Goal: Transaction & Acquisition: Purchase product/service

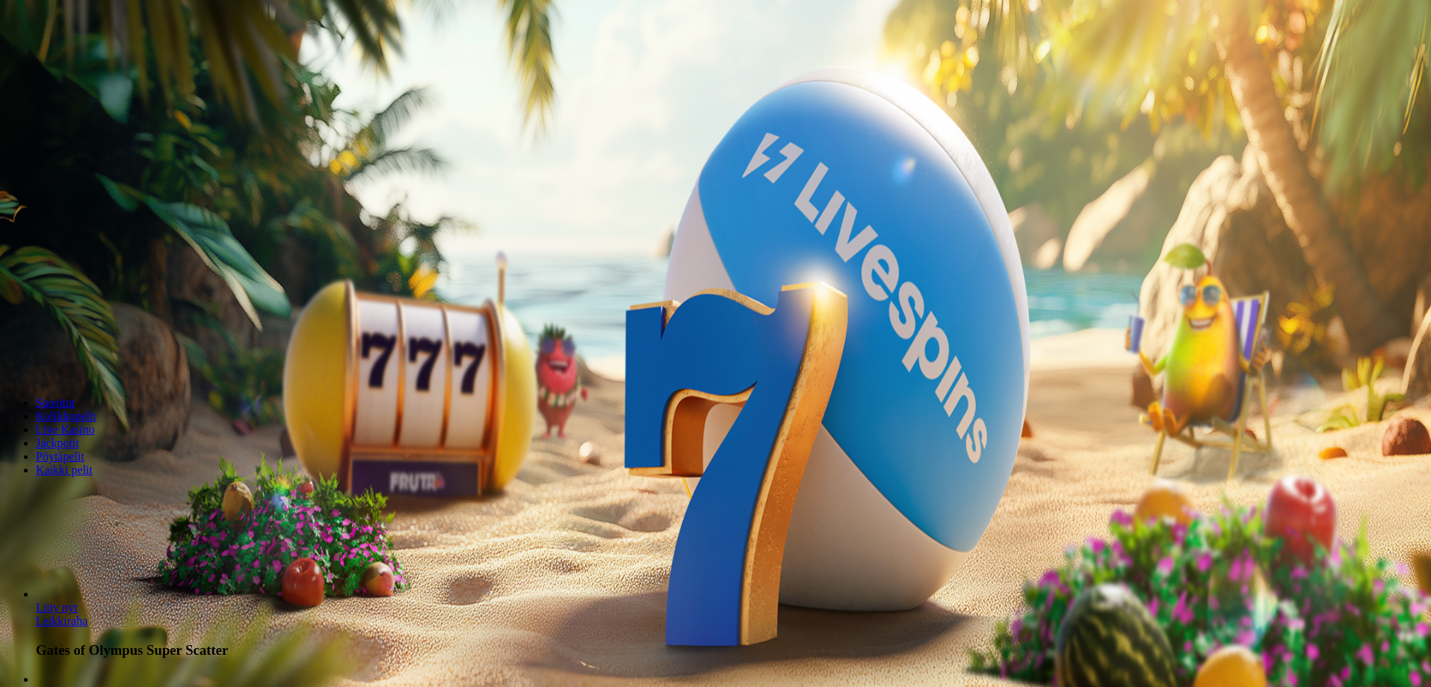
click at [12, 352] on span "minus icon" at bounding box center [12, 352] width 0 height 0
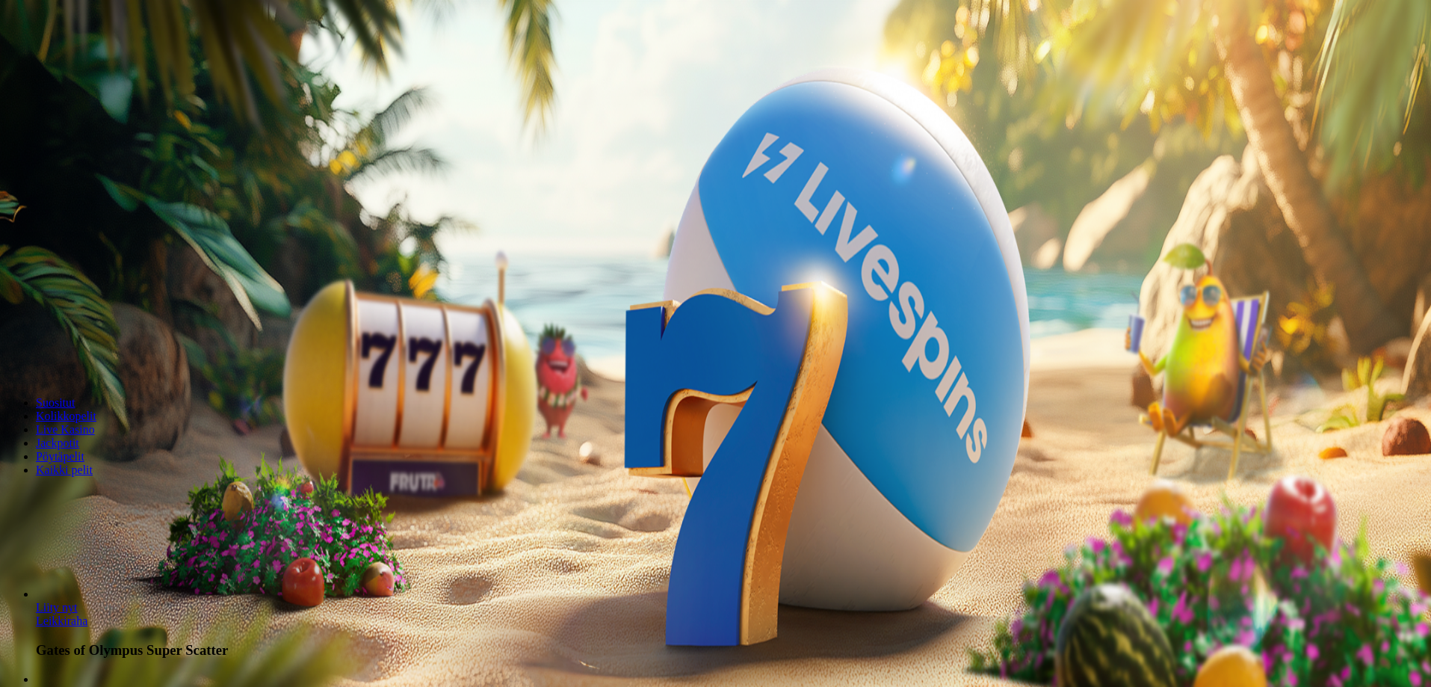
click at [12, 352] on span "minus icon" at bounding box center [12, 352] width 0 height 0
type input "**"
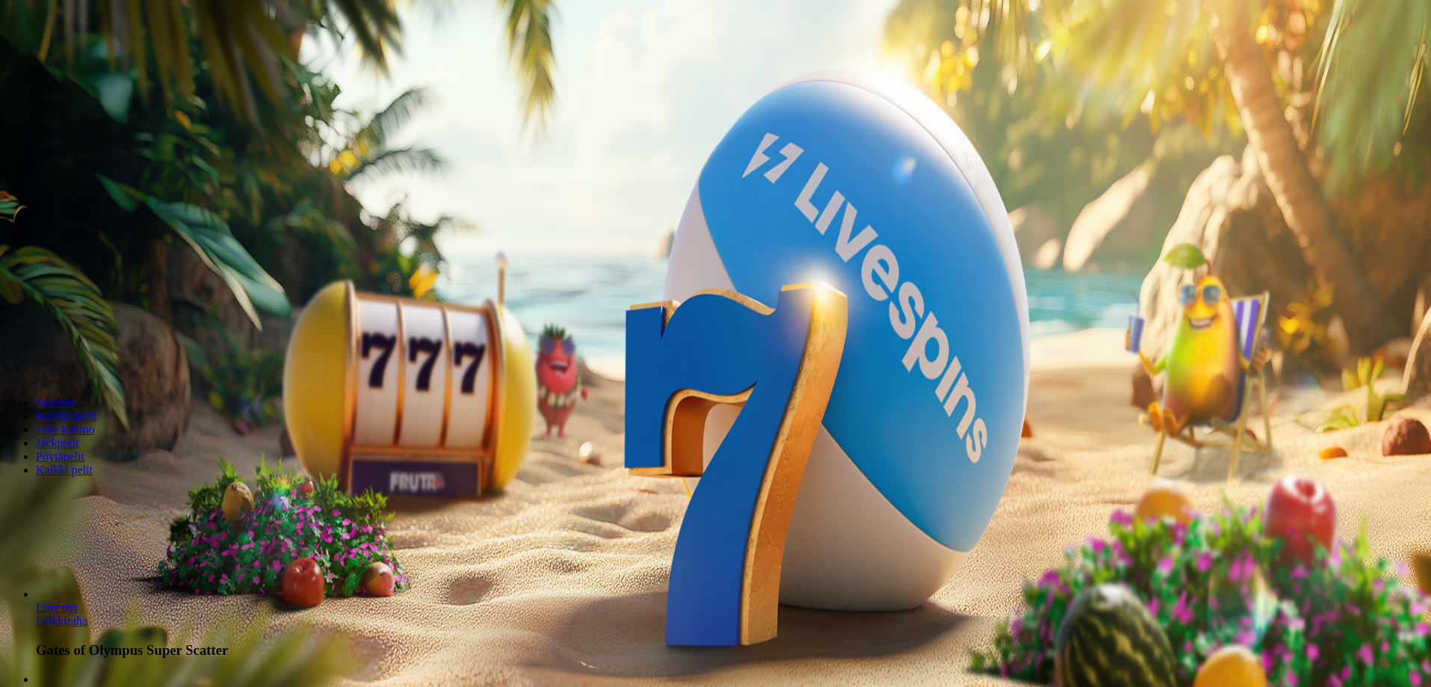
click at [78, 357] on span "Talleta ja pelaa" at bounding box center [45, 362] width 66 height 11
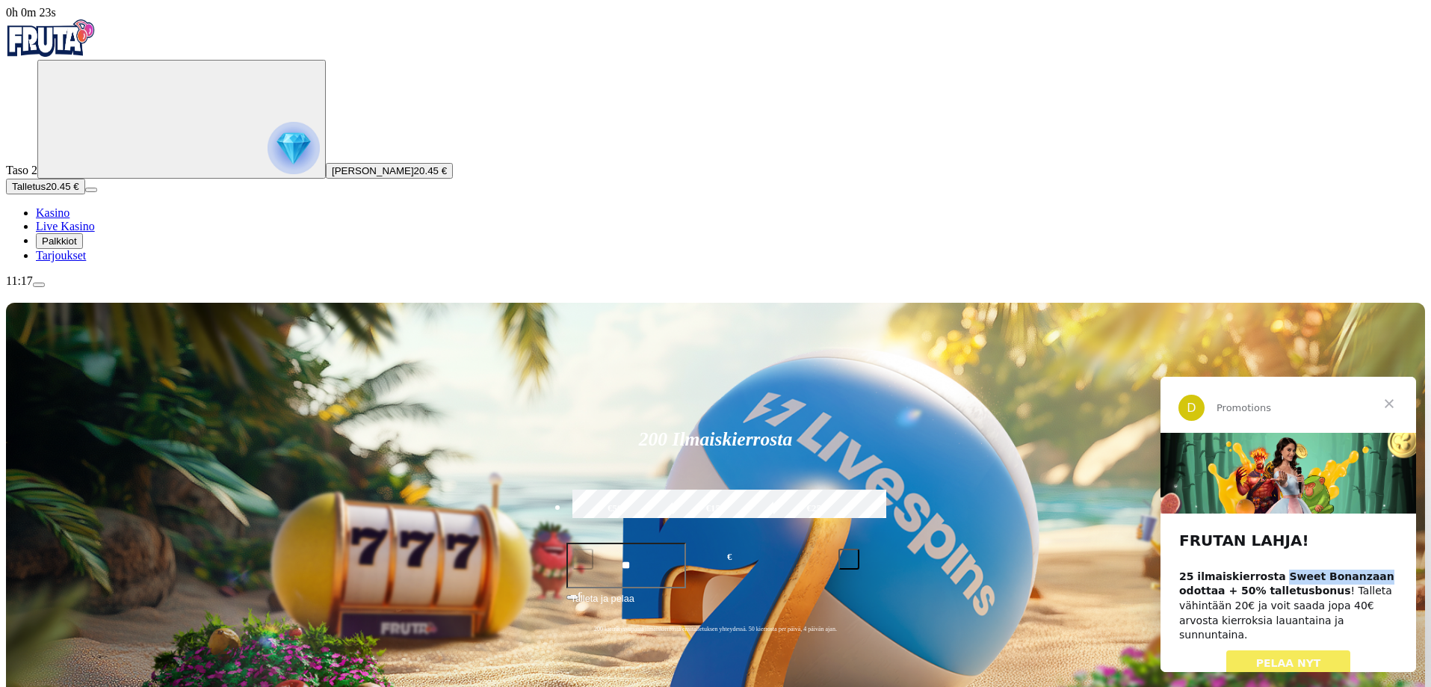
drag, startPoint x: 1347, startPoint y: 574, endPoint x: 1265, endPoint y: 570, distance: 81.5
click at [1265, 570] on b "25 ilmaiskierrosta Sweet Bonanzaan odottaa + 50% talletusbonus" at bounding box center [1286, 583] width 215 height 27
copy b "Sweet Bonanzaan"
click at [1389, 399] on span "Sulje" at bounding box center [1389, 403] width 54 height 54
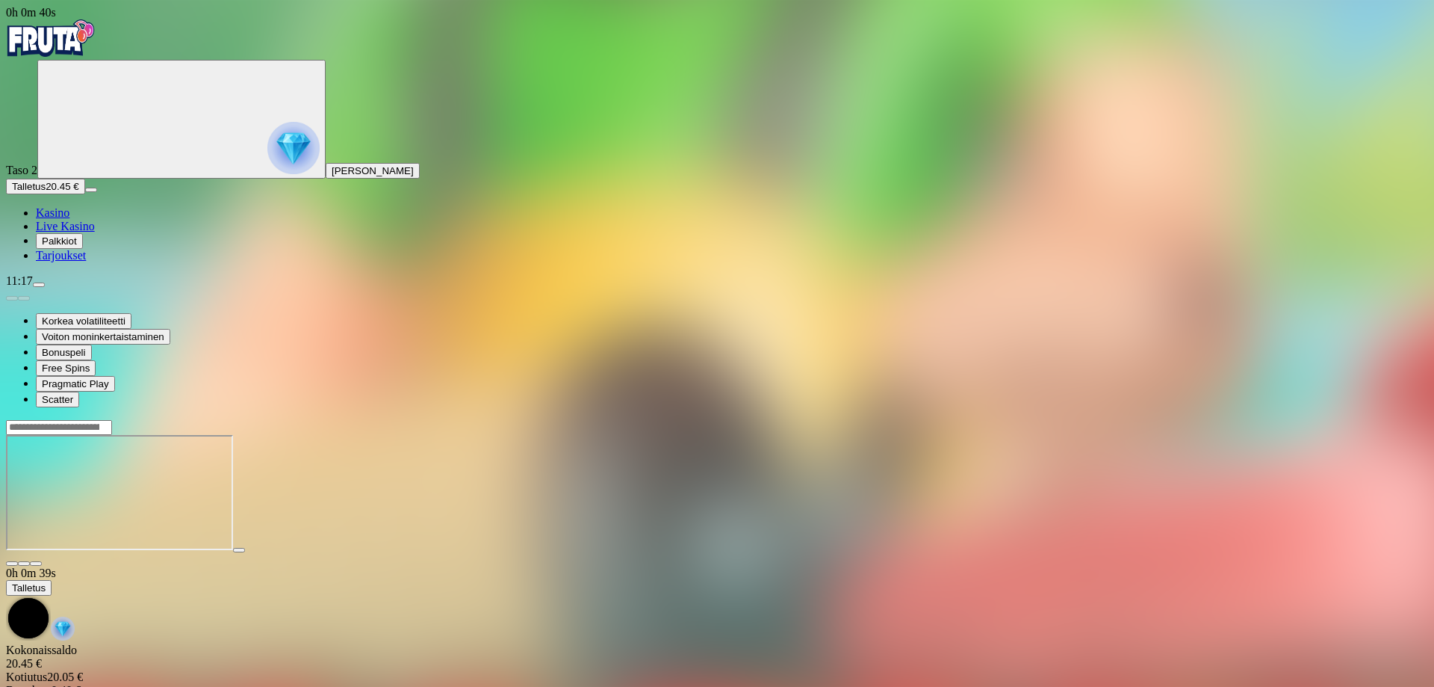
click at [36, 563] on span "fullscreen icon" at bounding box center [36, 563] width 0 height 0
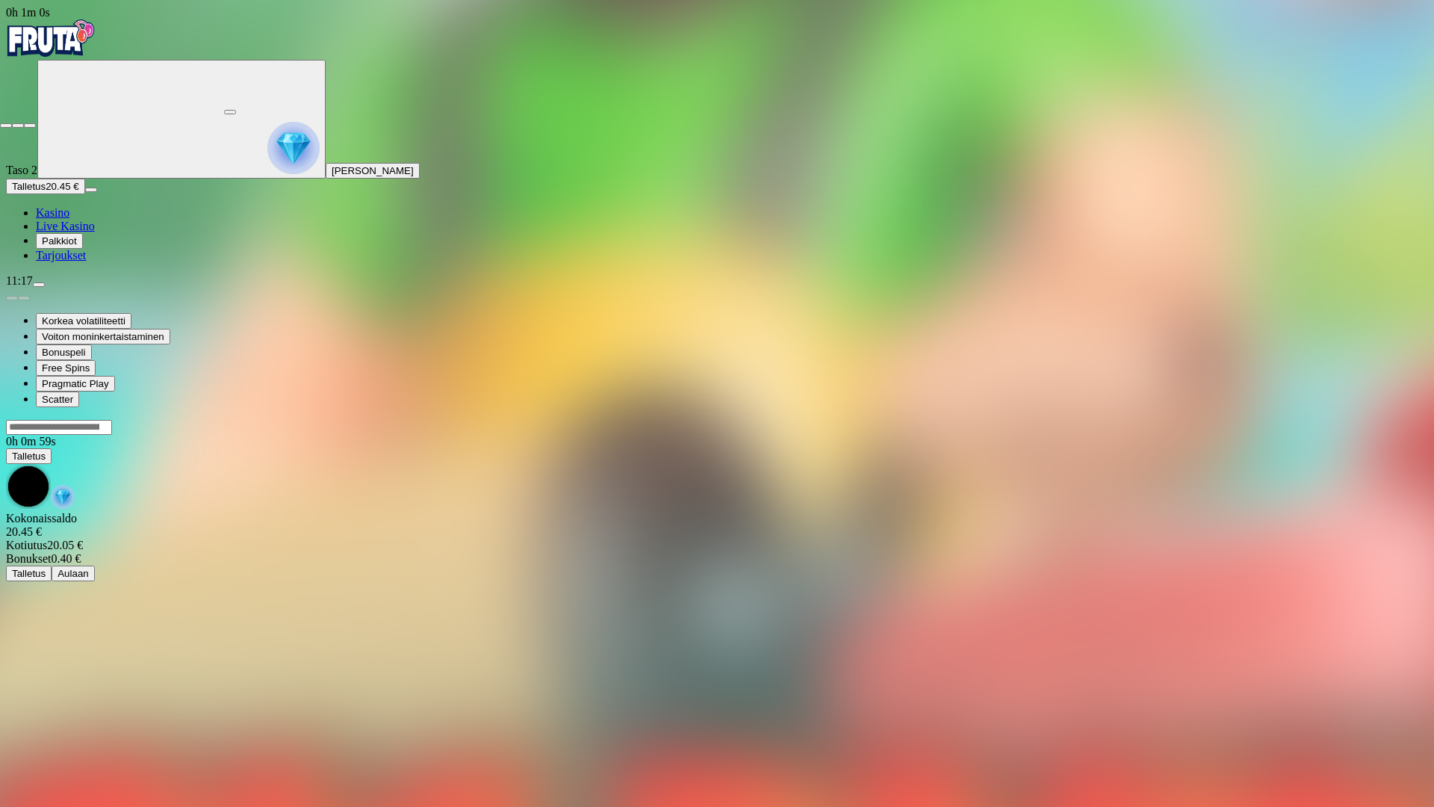
click at [6, 125] on span "close icon" at bounding box center [6, 125] width 0 height 0
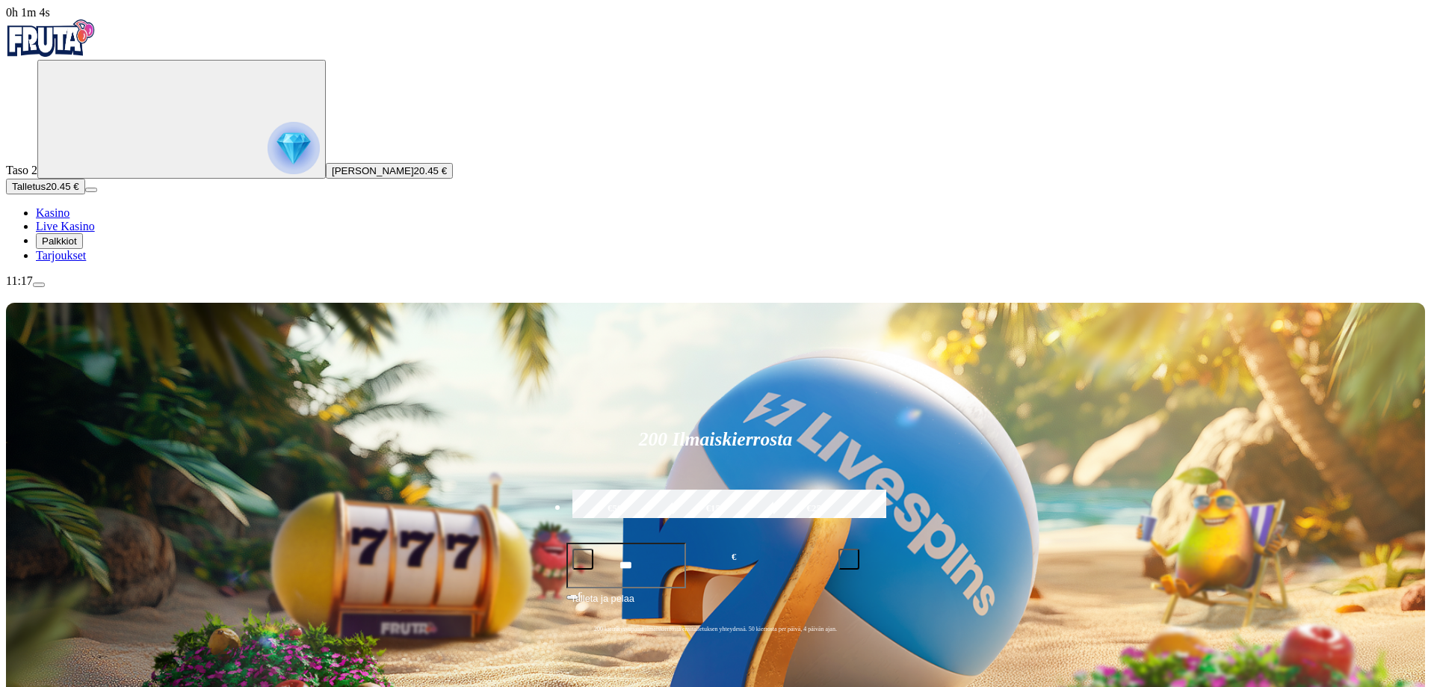
click at [71, 247] on span "Palkkiot" at bounding box center [59, 240] width 35 height 11
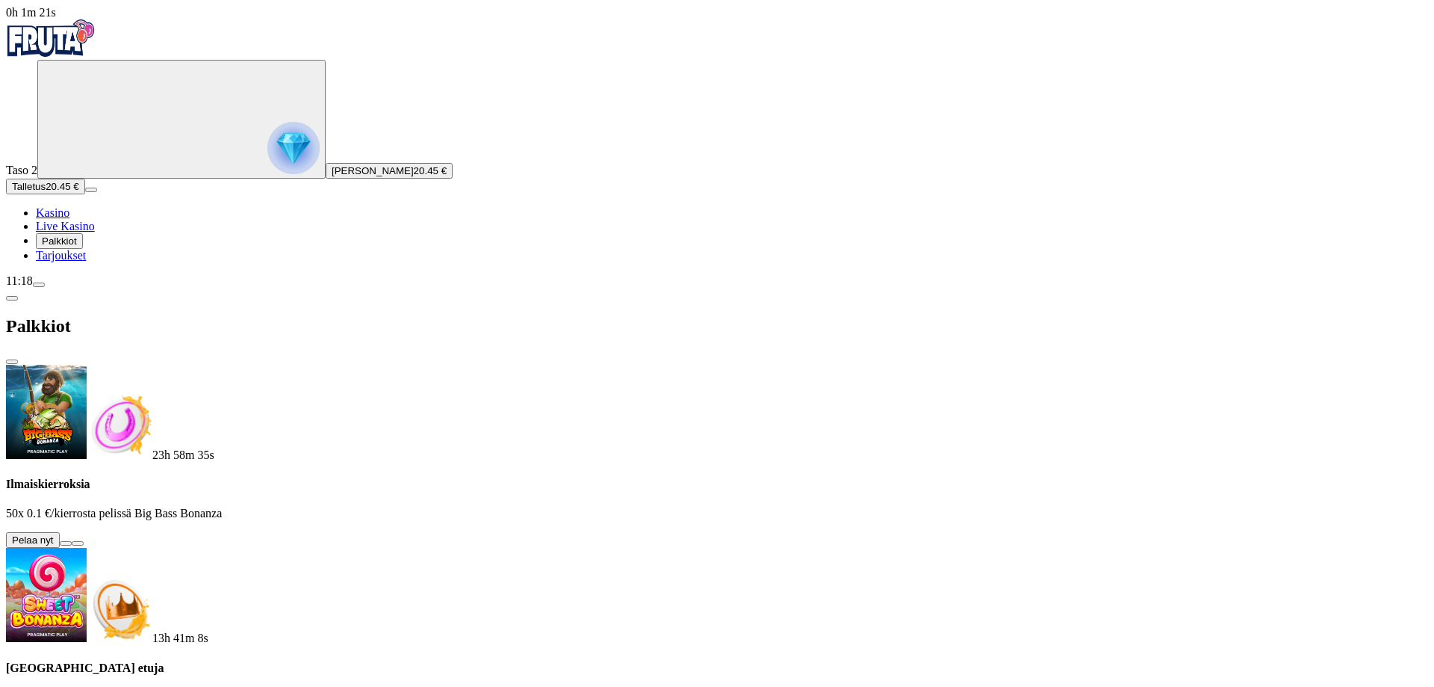
click at [39, 285] on span "menu icon" at bounding box center [39, 285] width 0 height 0
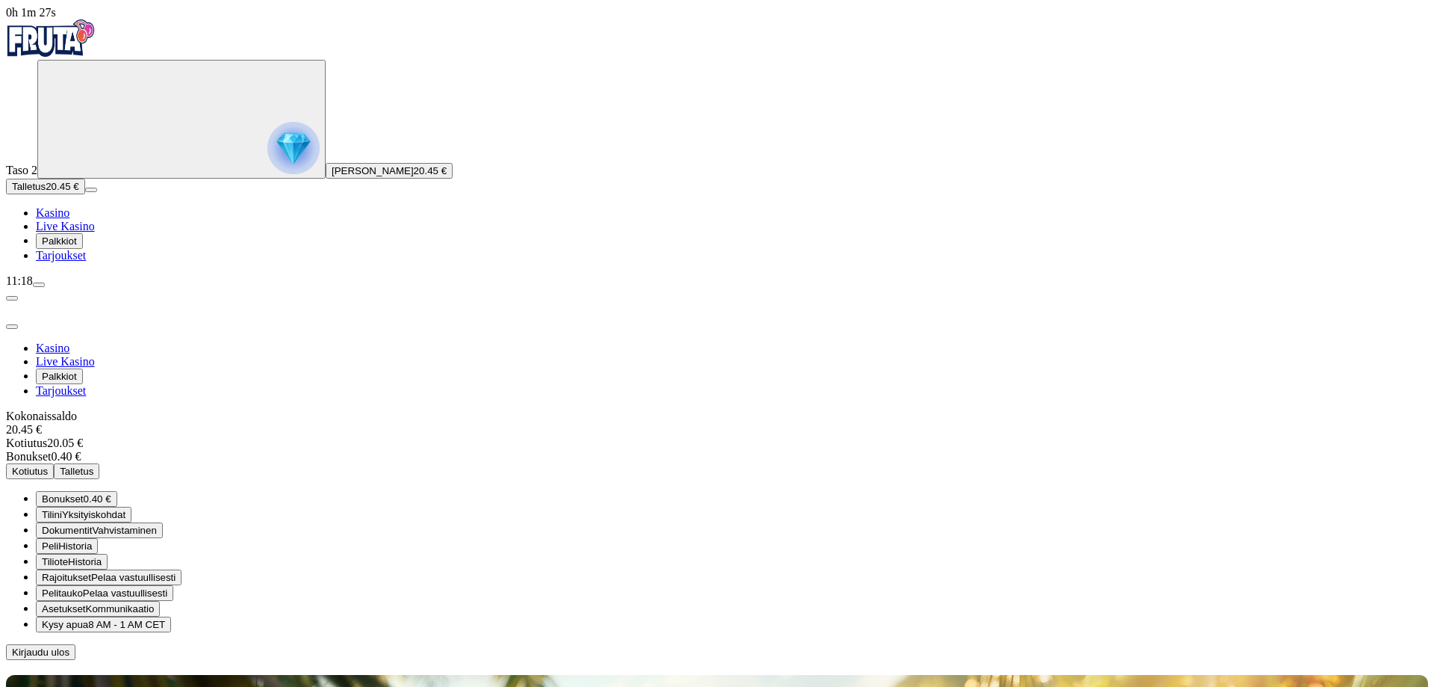
click at [84, 493] on span "Bonukset" at bounding box center [63, 498] width 42 height 11
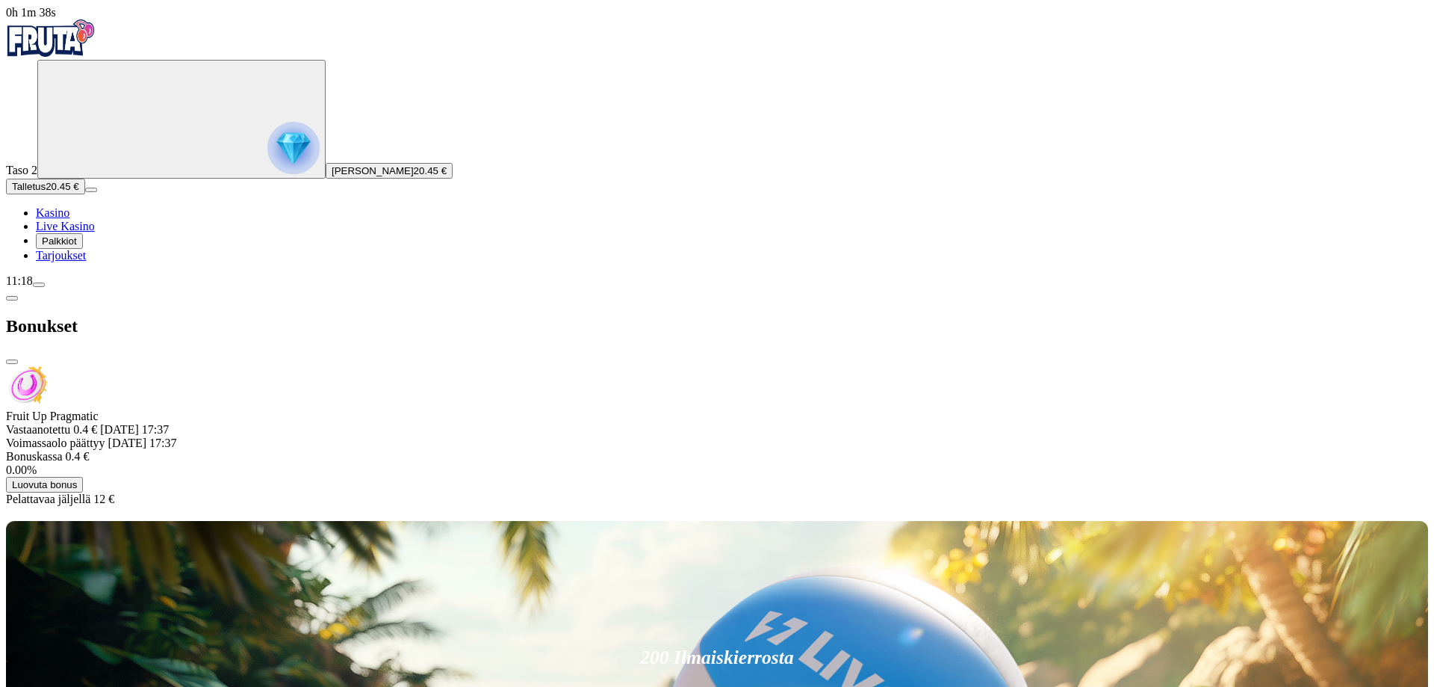
click at [77, 479] on span "Luovuta bonus" at bounding box center [44, 484] width 65 height 11
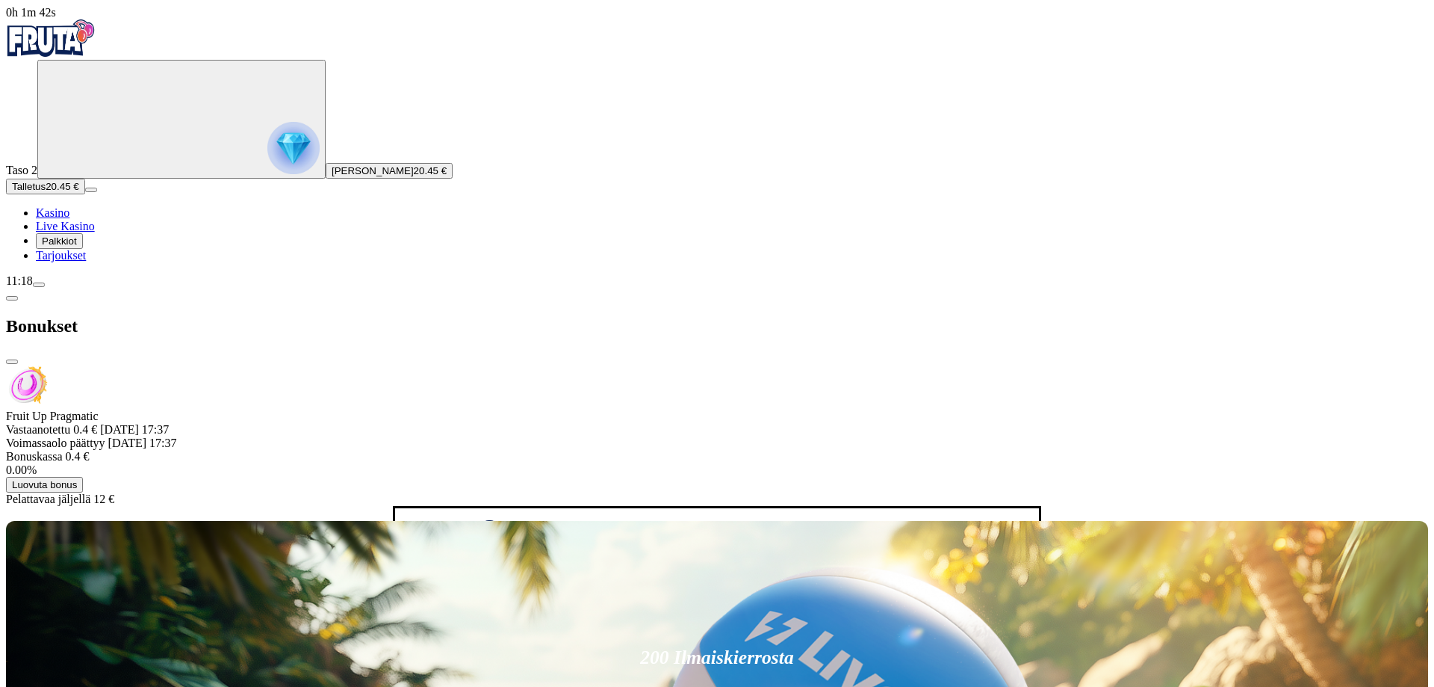
click at [468, 584] on button "Luovuta bonus" at bounding box center [506, 592] width 77 height 16
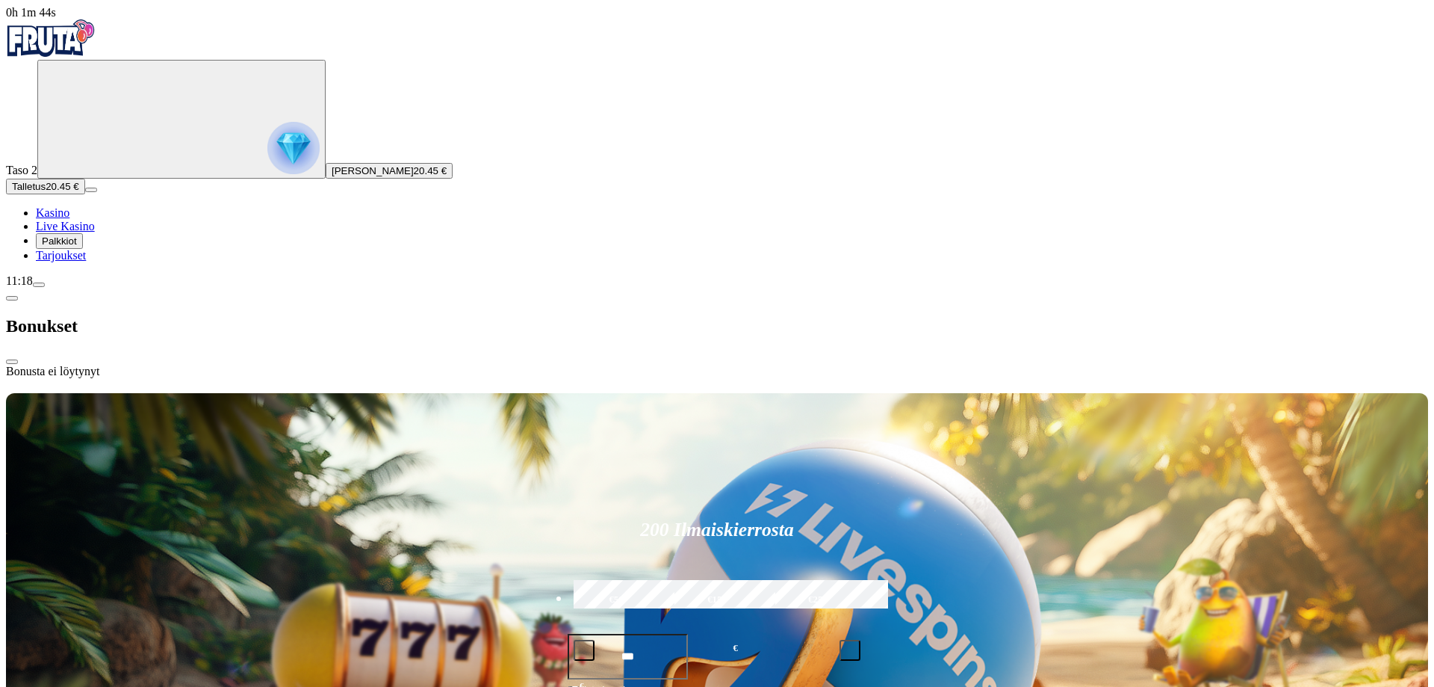
click at [12, 362] on span "close icon" at bounding box center [12, 362] width 0 height 0
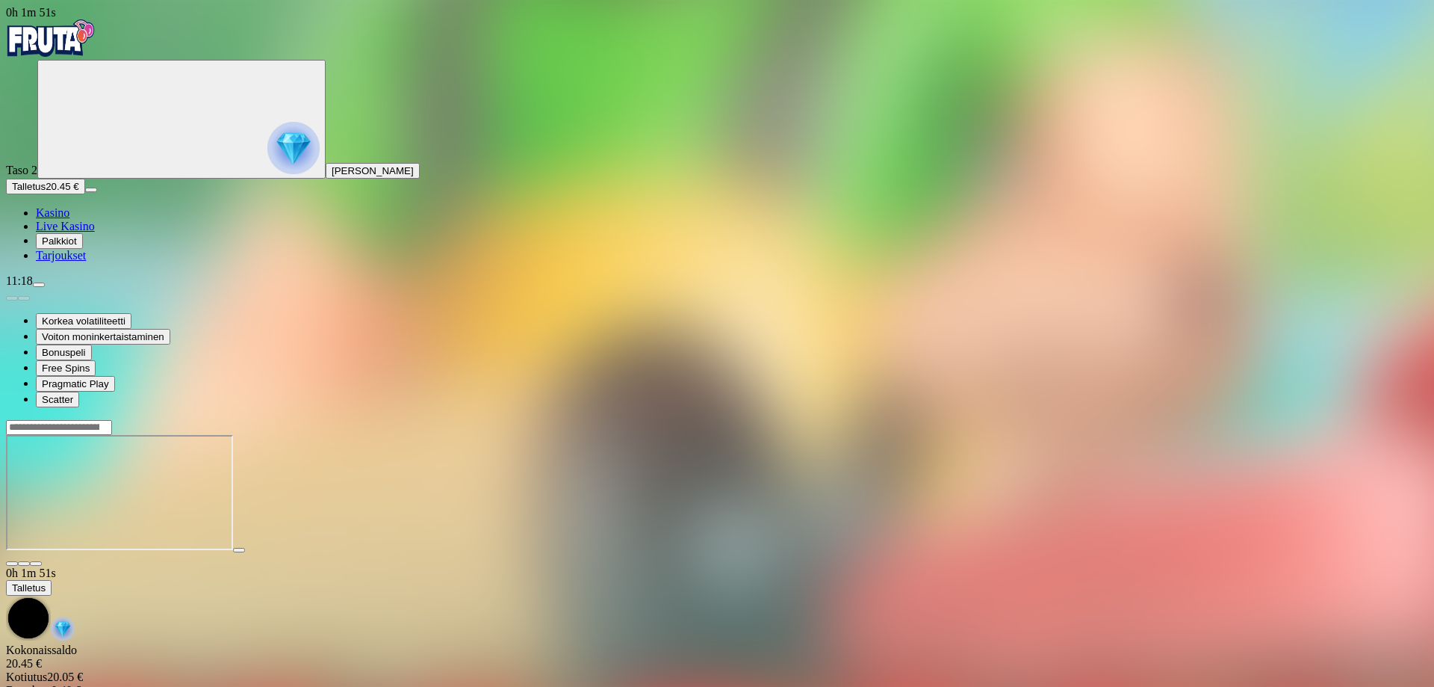
click at [36, 563] on span "fullscreen icon" at bounding box center [36, 563] width 0 height 0
click at [77, 247] on span "Palkkiot" at bounding box center [59, 240] width 35 height 11
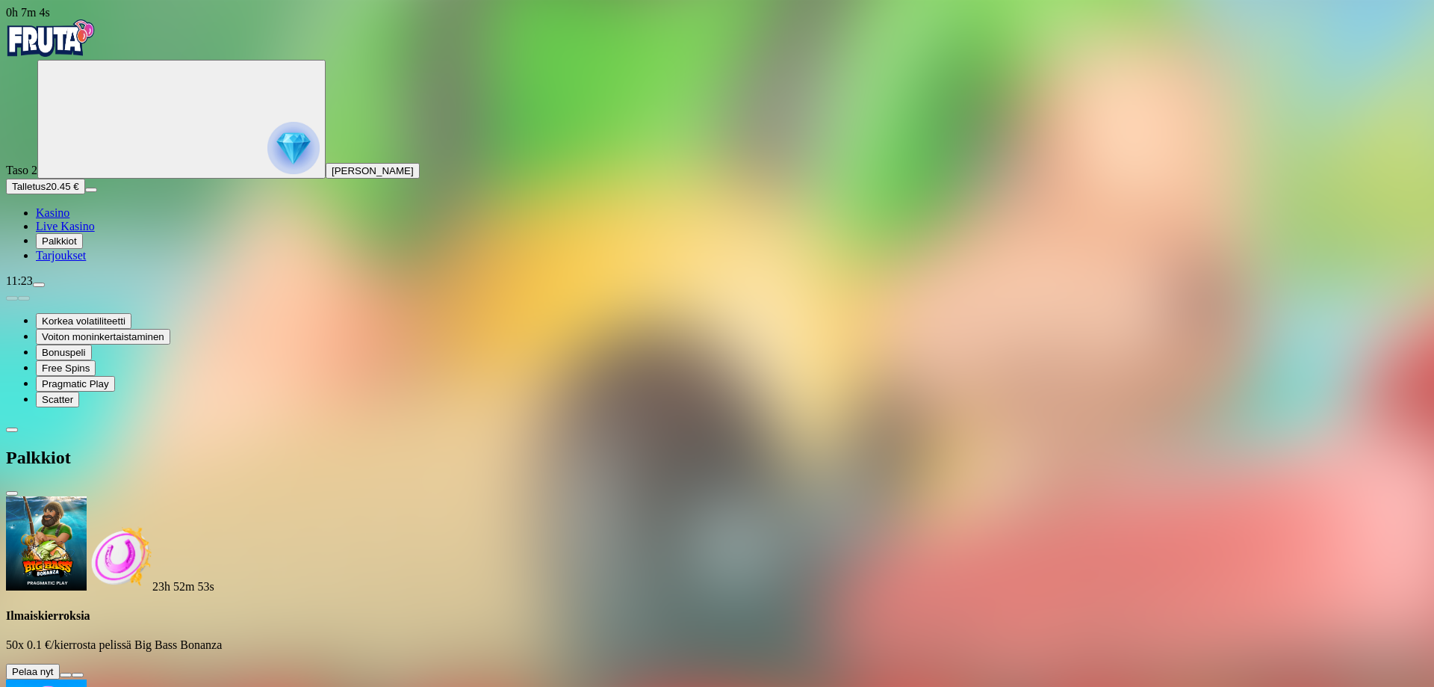
click at [72, 672] on button at bounding box center [66, 674] width 12 height 4
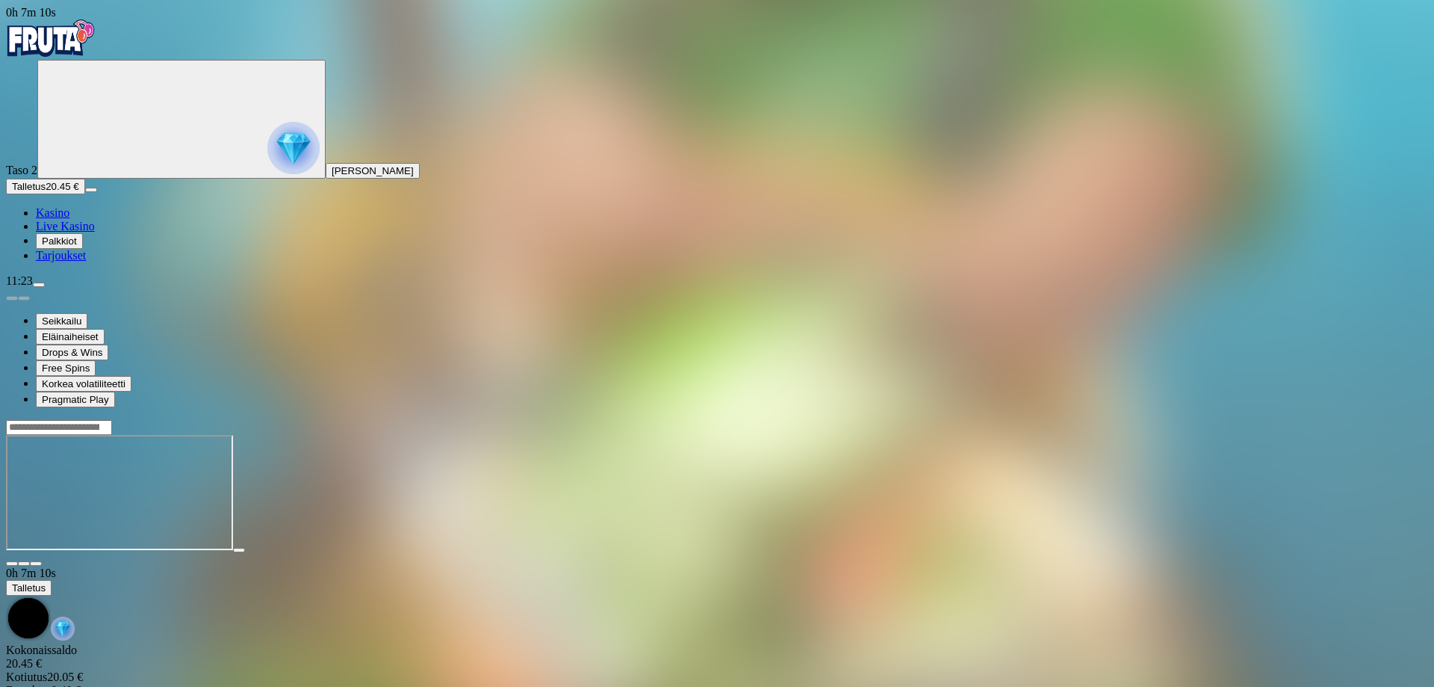
click at [36, 563] on span "fullscreen icon" at bounding box center [36, 563] width 0 height 0
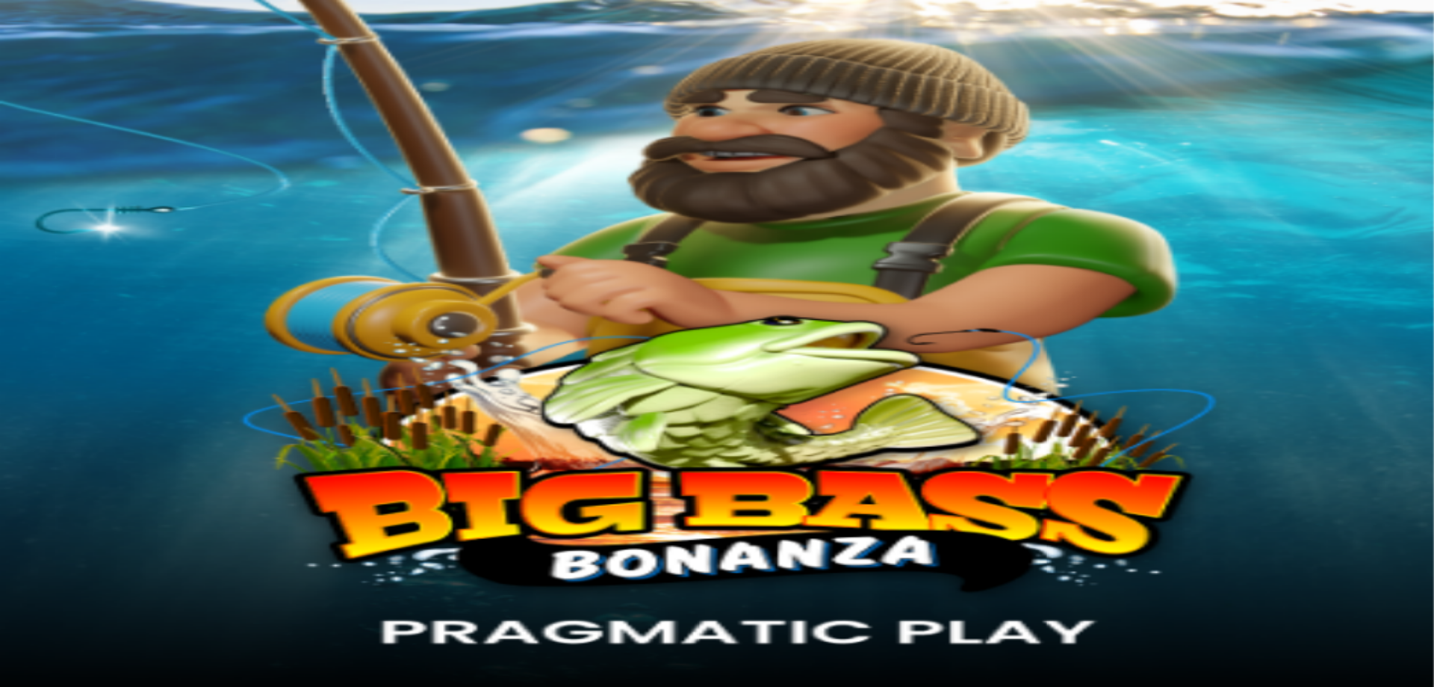
click at [36, 563] on span "fullscreen icon" at bounding box center [36, 563] width 0 height 0
drag, startPoint x: 1322, startPoint y: 139, endPoint x: 1322, endPoint y: 229, distance: 90.4
click at [36, 563] on span "fullscreen icon" at bounding box center [36, 563] width 0 height 0
click at [12, 563] on span "close icon" at bounding box center [12, 563] width 0 height 0
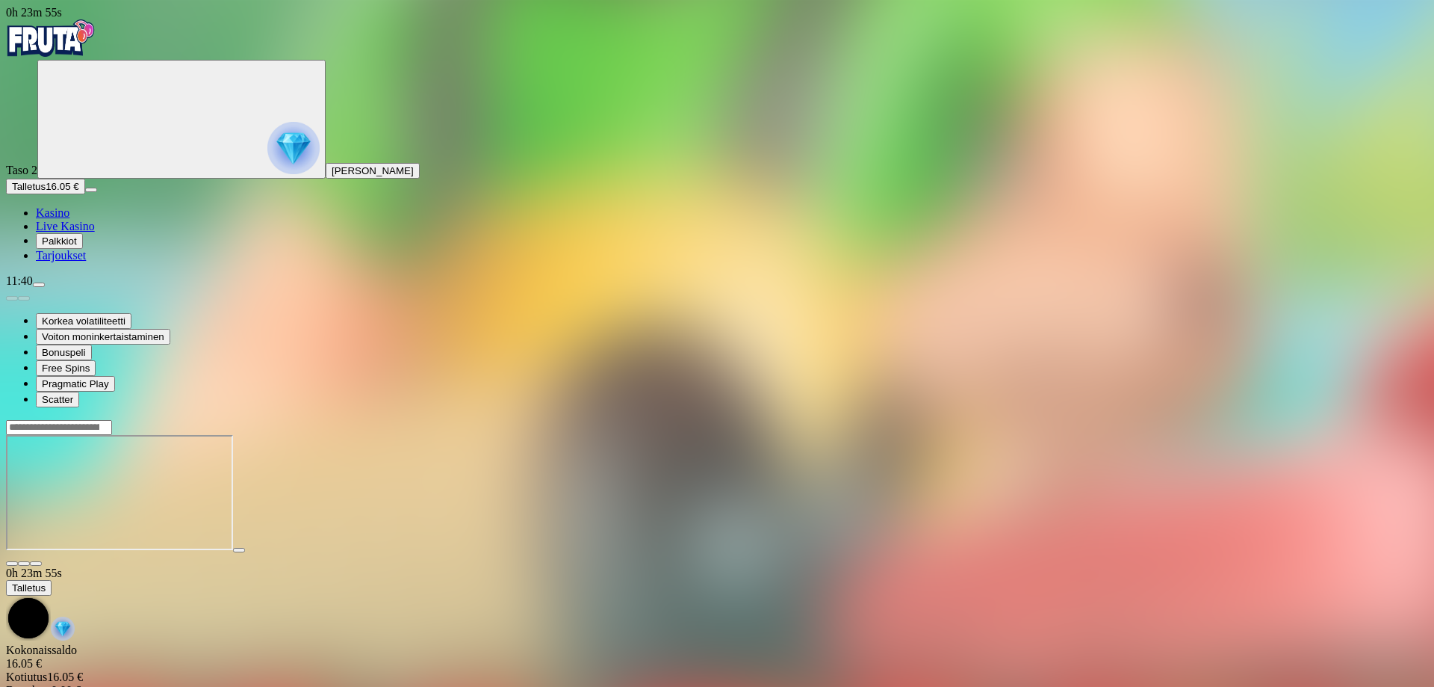
click at [36, 563] on span "fullscreen icon" at bounding box center [36, 563] width 0 height 0
